Goal: Transaction & Acquisition: Purchase product/service

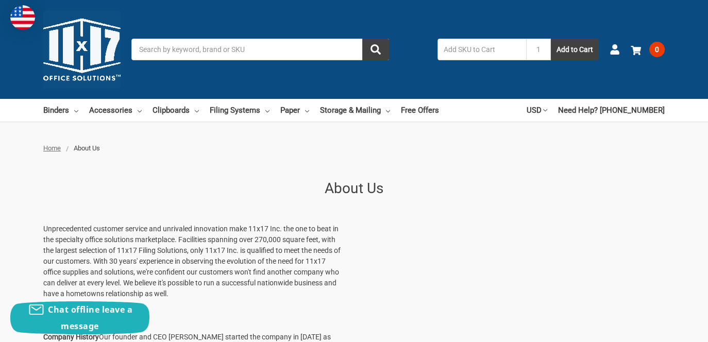
click at [473, 47] on input "text" at bounding box center [482, 50] width 89 height 22
paste input "816628015926"
type input "816628015926"
click at [551, 39] on button "Add to Cart" at bounding box center [575, 50] width 48 height 22
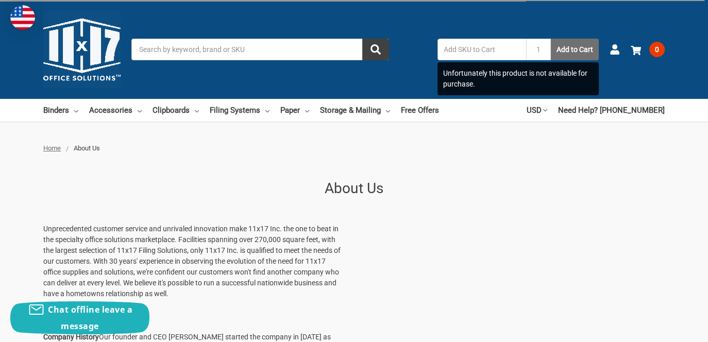
click at [577, 53] on button "Add to Cart" at bounding box center [575, 50] width 48 height 22
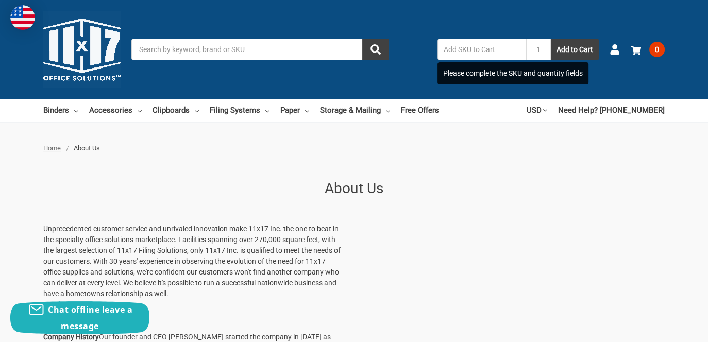
click at [276, 48] on input "Search" at bounding box center [260, 50] width 258 height 22
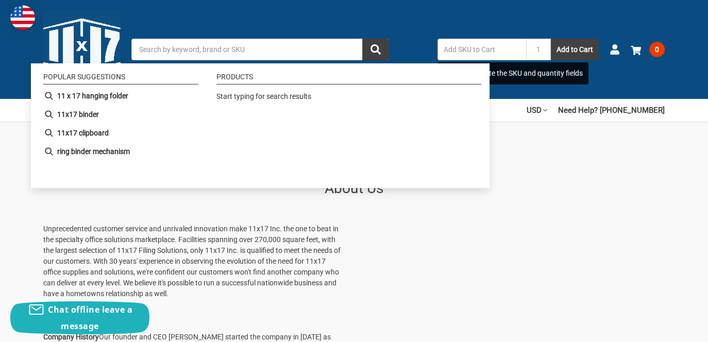
paste input "816628015926"
type input "816628015926"
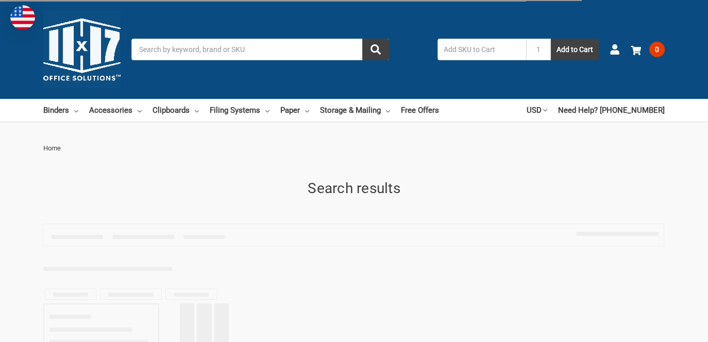
type input "816628015926"
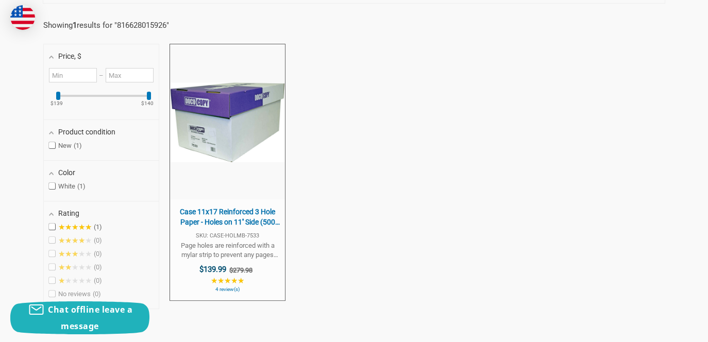
scroll to position [258, 0]
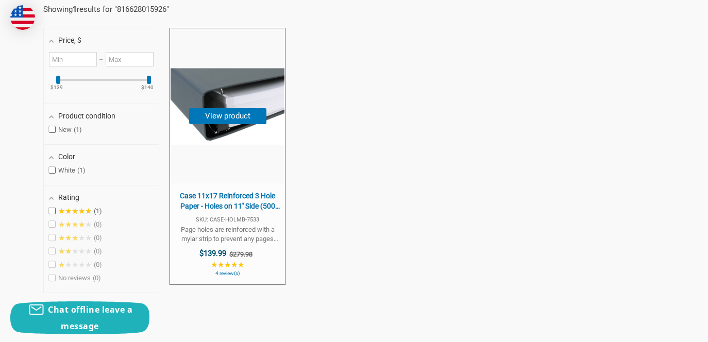
click at [241, 204] on span "Case 11x17 Reinforced 3 Hole Paper - Holes on 11'' Side (500 Sheets per Ream)(4…" at bounding box center [227, 201] width 105 height 20
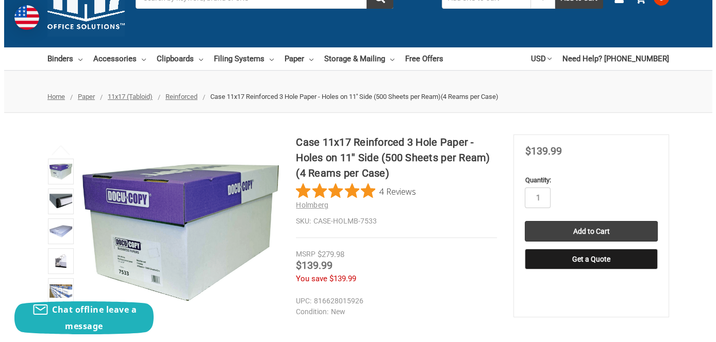
scroll to position [103, 0]
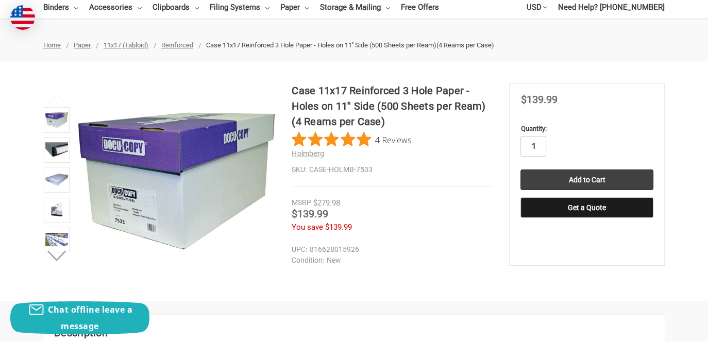
click at [542, 144] on input "1" at bounding box center [534, 146] width 26 height 21
type input "3"
click at [567, 180] on input "Add to Cart" at bounding box center [587, 180] width 133 height 21
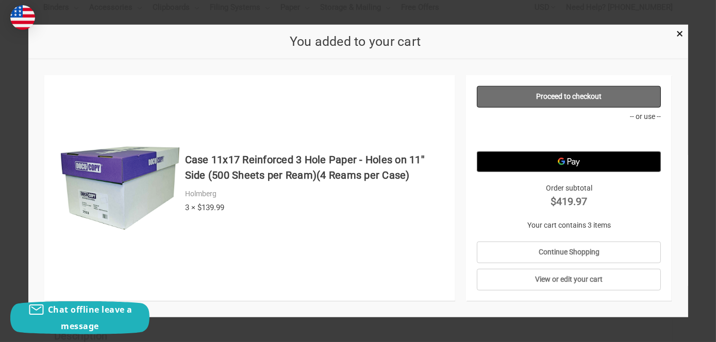
click at [564, 92] on link "Proceed to checkout" at bounding box center [569, 97] width 184 height 22
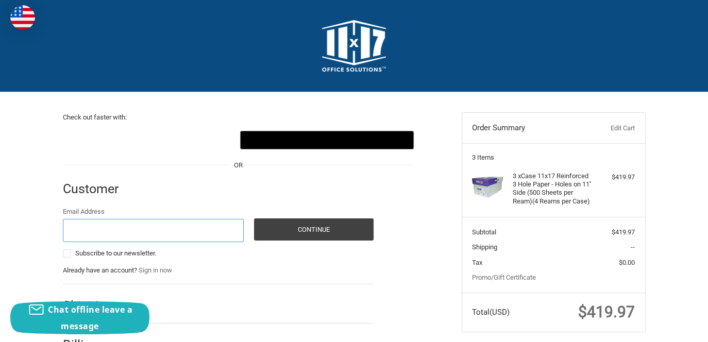
scroll to position [78, 0]
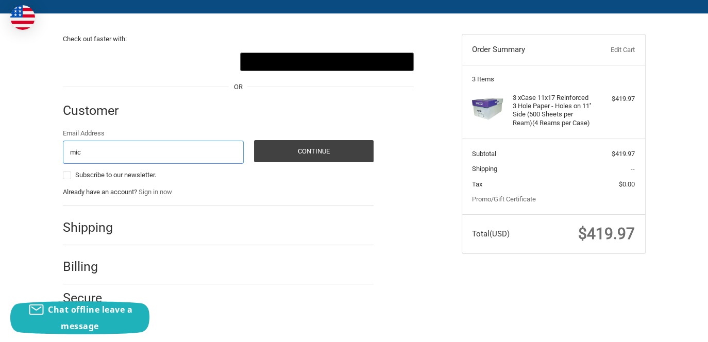
type input "michele.tallman@f-e-t.com"
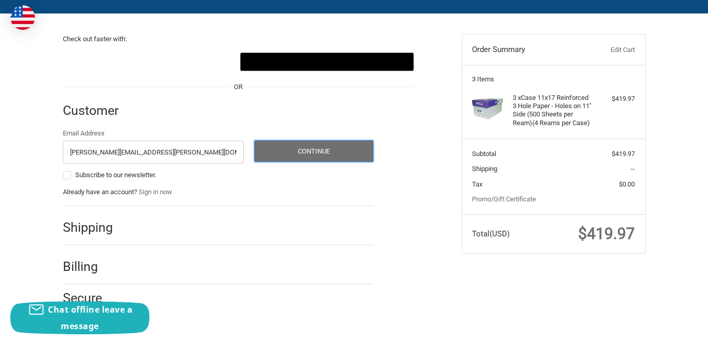
click at [329, 154] on button "Continue" at bounding box center [314, 151] width 120 height 22
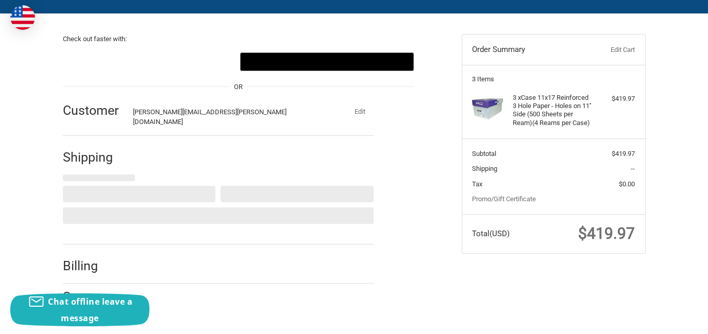
select select "US"
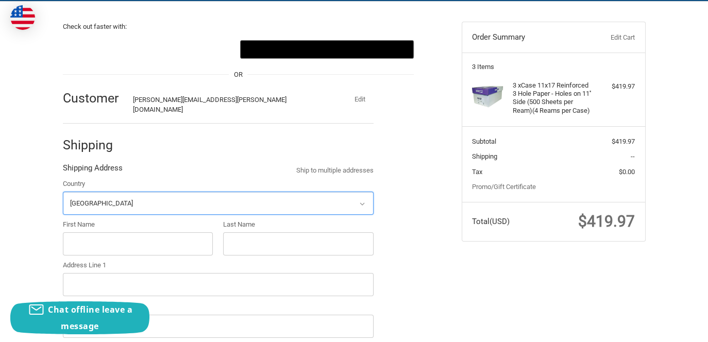
scroll to position [138, 0]
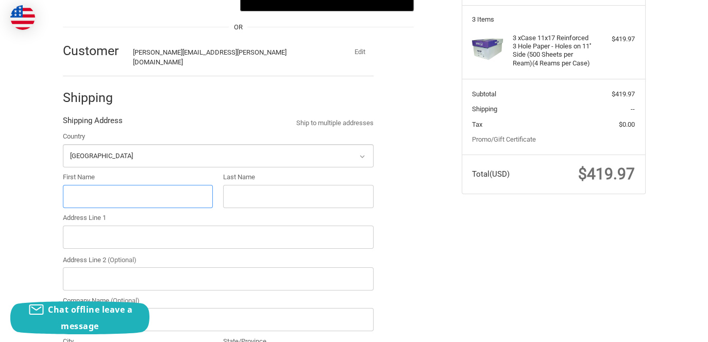
click at [112, 190] on input "First Name" at bounding box center [138, 196] width 150 height 23
click at [145, 189] on input "First Name" at bounding box center [138, 196] width 150 height 23
type input "Michele"
type input "Tallman"
type input "8"
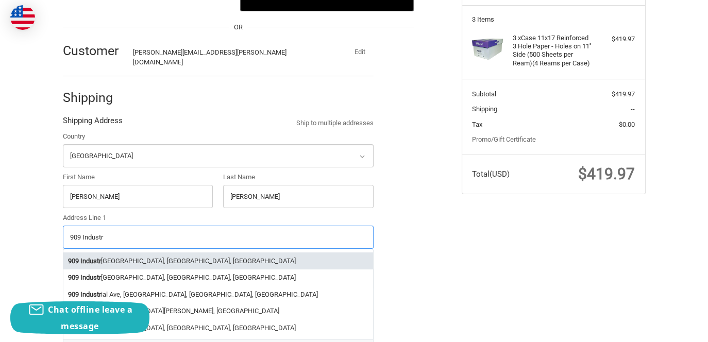
click at [150, 255] on li "909 Industr ial Boulevard, Bryan, TX, USA" at bounding box center [218, 261] width 310 height 17
type input "909 Industrial Boulevard"
type input "Bryan"
type input "77803"
select select "TX"
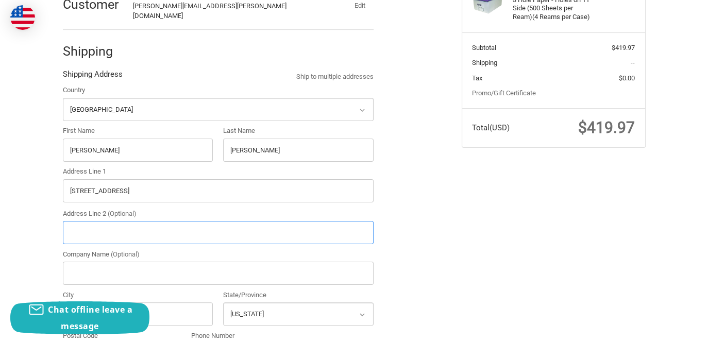
scroll to position [190, 0]
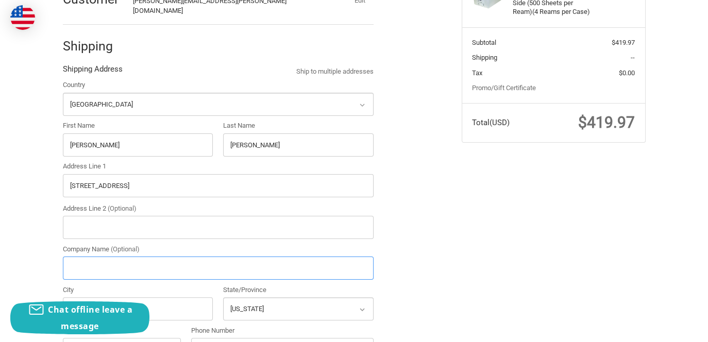
click at [159, 262] on input "Company Name (Optional)" at bounding box center [218, 268] width 311 height 23
type input "FET-DYNACON"
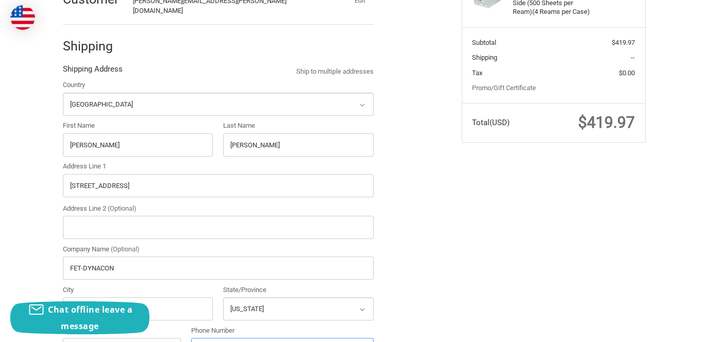
type input "12143168971"
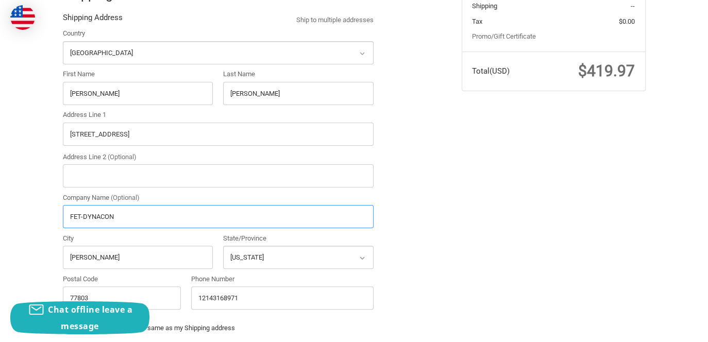
scroll to position [293, 0]
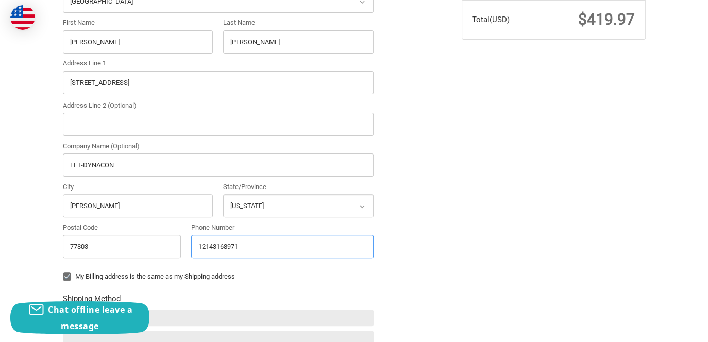
click at [249, 236] on input "12143168971" at bounding box center [282, 246] width 182 height 23
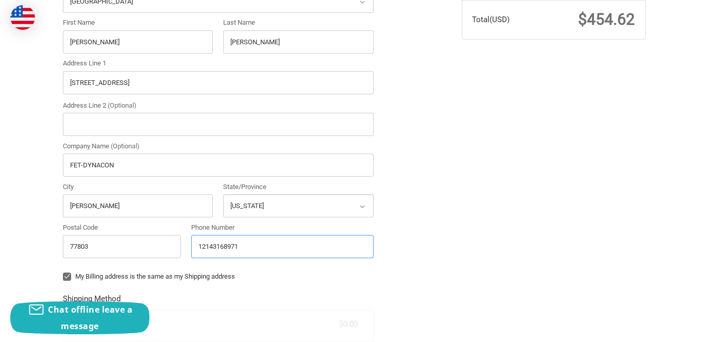
radio input "true"
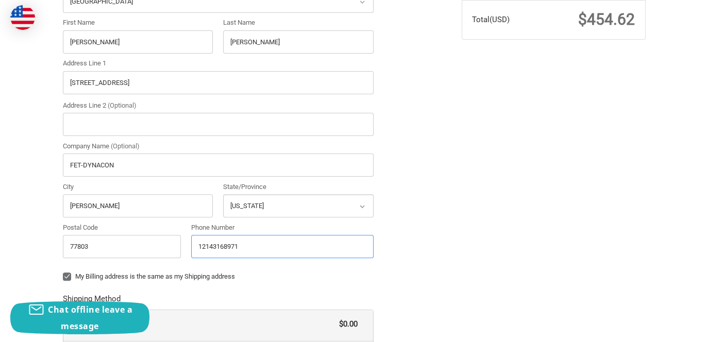
drag, startPoint x: 249, startPoint y: 234, endPoint x: 182, endPoint y: 240, distance: 67.8
click at [182, 240] on div "Country Select a country Afghanistan Åland Islands Albania Algeria American Sam…" at bounding box center [218, 120] width 321 height 286
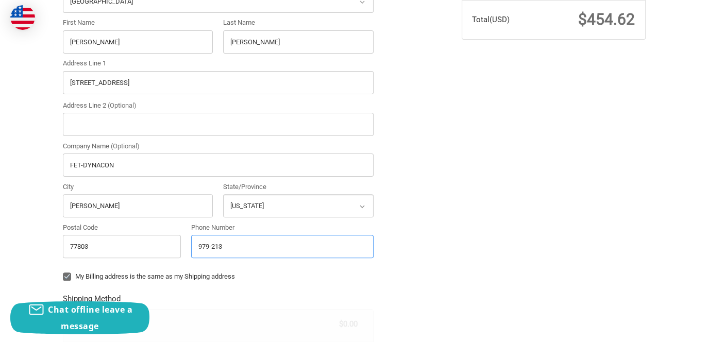
type input "979-213-5010"
click at [68, 273] on label "My Billing address is the same as my Shipping address" at bounding box center [218, 277] width 311 height 8
click at [63, 272] on input "My Billing address is the same as my Shipping address" at bounding box center [63, 272] width 1 height 1
checkbox input "false"
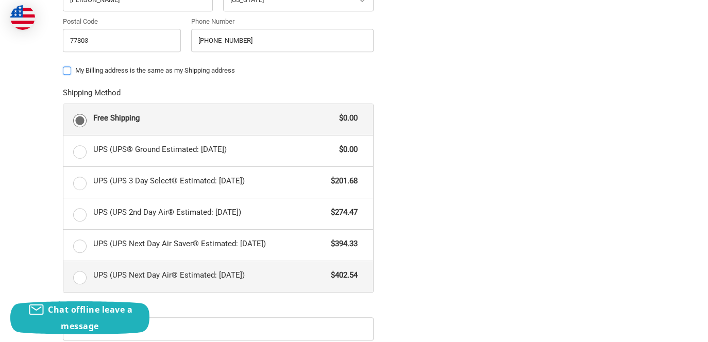
scroll to position [550, 0]
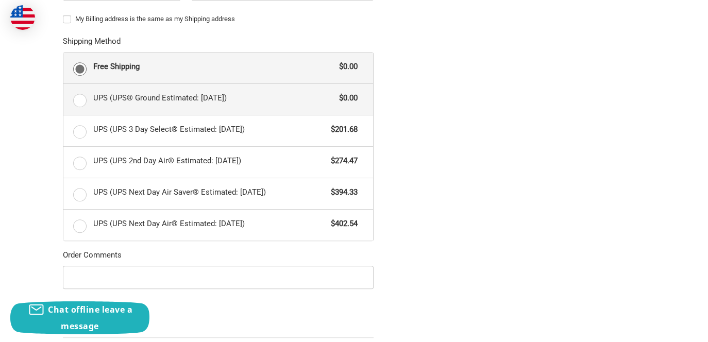
click at [81, 92] on label "UPS (UPS® Ground Estimated: Wed, Sep 24) $0.00" at bounding box center [218, 99] width 310 height 31
click at [64, 85] on input "UPS (UPS® Ground Estimated: Wed, Sep 24) $0.00" at bounding box center [63, 84] width 1 height 1
radio input "true"
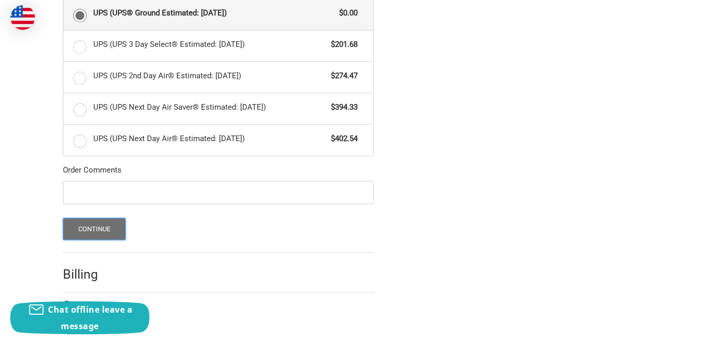
click at [99, 218] on button "Continue" at bounding box center [94, 229] width 63 height 22
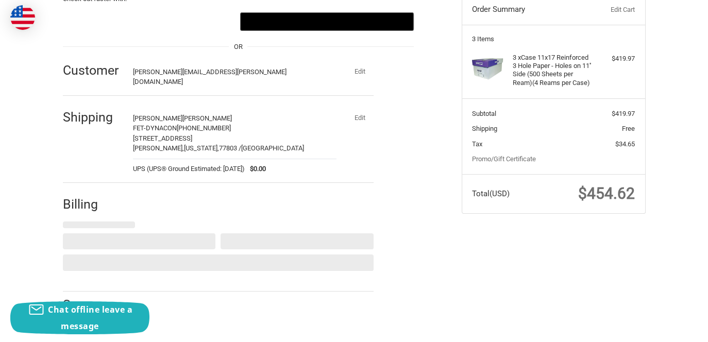
select select "US"
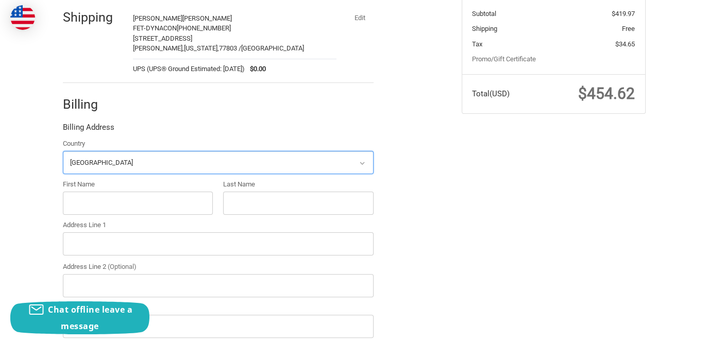
scroll to position [225, 0]
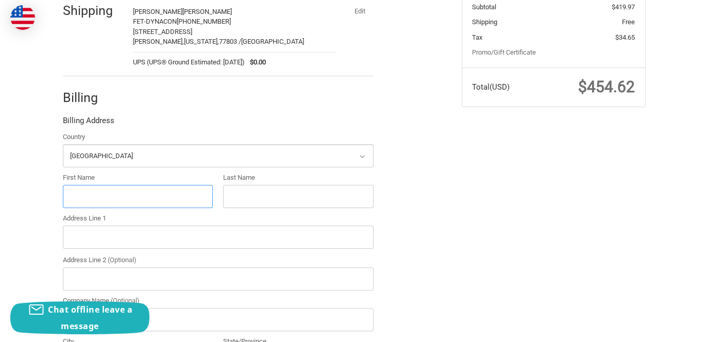
click at [136, 185] on input "First Name" at bounding box center [138, 196] width 150 height 23
type input "Michele Tallman"
type input "831 Industial Blvd, Bryan, TX"
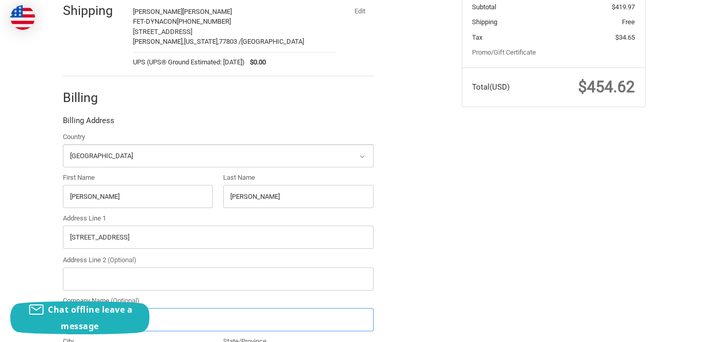
type input "FET-Dynacon"
type input "Bryan"
select select "TX"
type input "77803"
type input "19792135010"
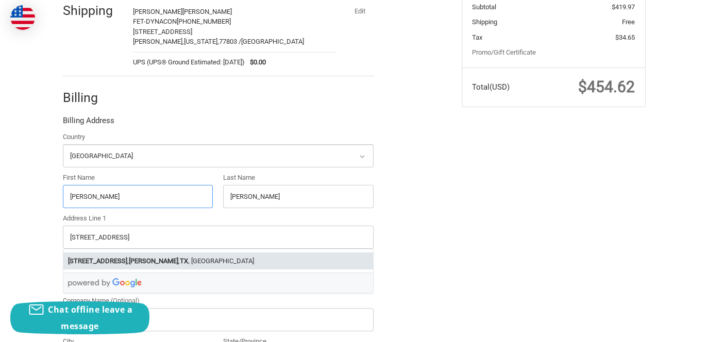
type input "Michele"
click at [288, 187] on input "Michele Tallman" at bounding box center [298, 196] width 150 height 23
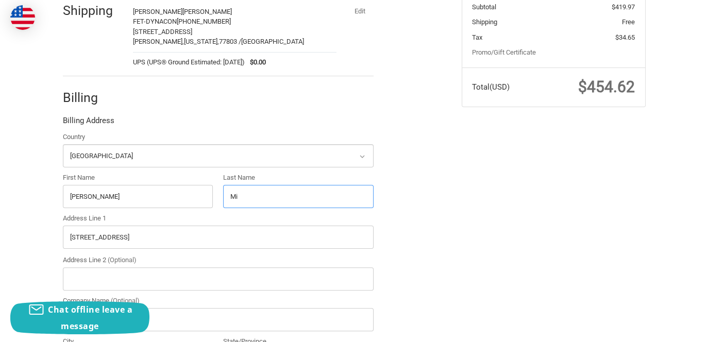
type input "M"
type input "Tallman"
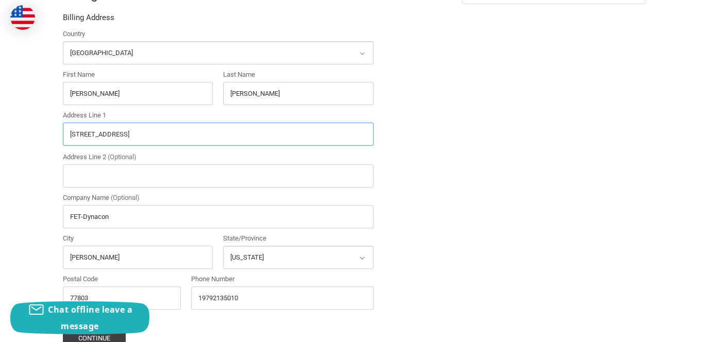
scroll to position [380, 0]
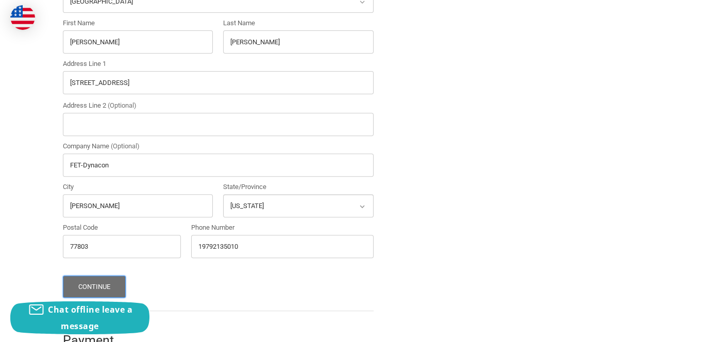
click at [100, 277] on button "Continue" at bounding box center [94, 287] width 63 height 22
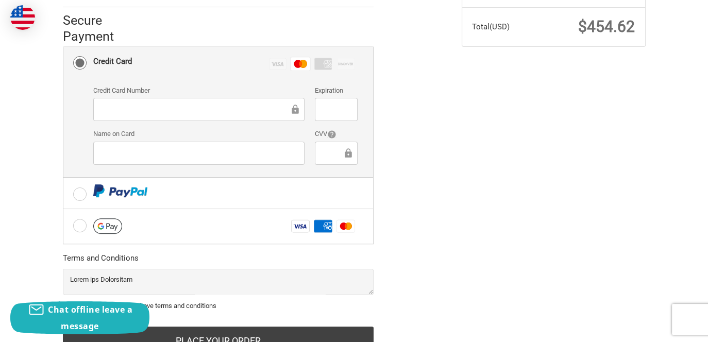
scroll to position [322, 0]
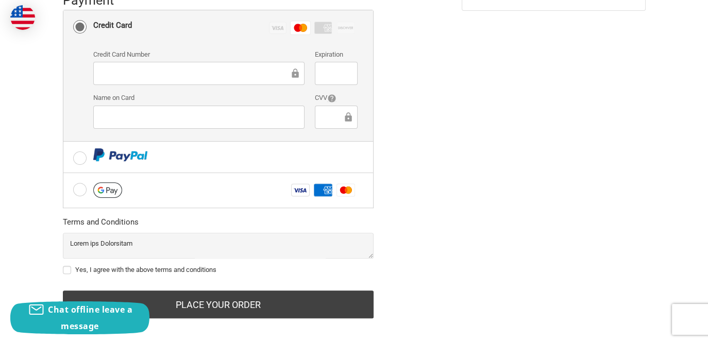
click at [71, 266] on label "Yes, I agree with the above terms and conditions" at bounding box center [218, 270] width 311 height 8
click at [63, 265] on input "Yes, I agree with the above terms and conditions" at bounding box center [63, 265] width 1 height 1
checkbox input "true"
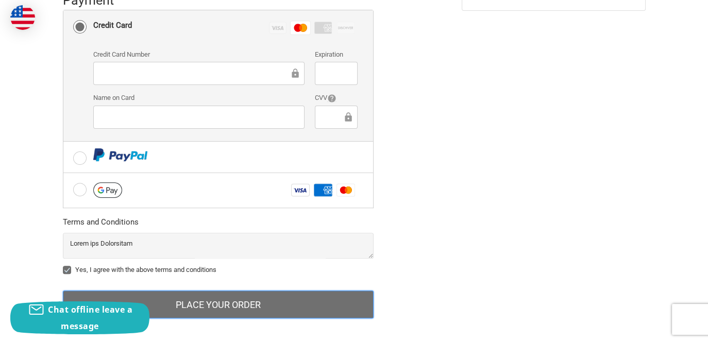
click at [242, 297] on button "Place Your Order" at bounding box center [218, 305] width 311 height 28
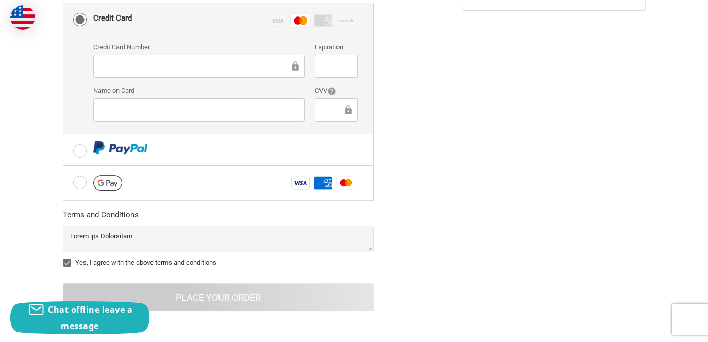
scroll to position [46, 0]
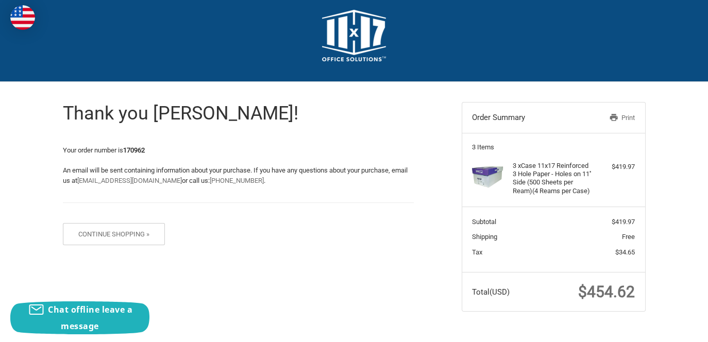
scroll to position [18, 0]
drag, startPoint x: 633, startPoint y: 108, endPoint x: 73, endPoint y: 279, distance: 585.8
click at [633, 113] on link "Print" at bounding box center [608, 118] width 53 height 10
